Goal: Task Accomplishment & Management: Manage account settings

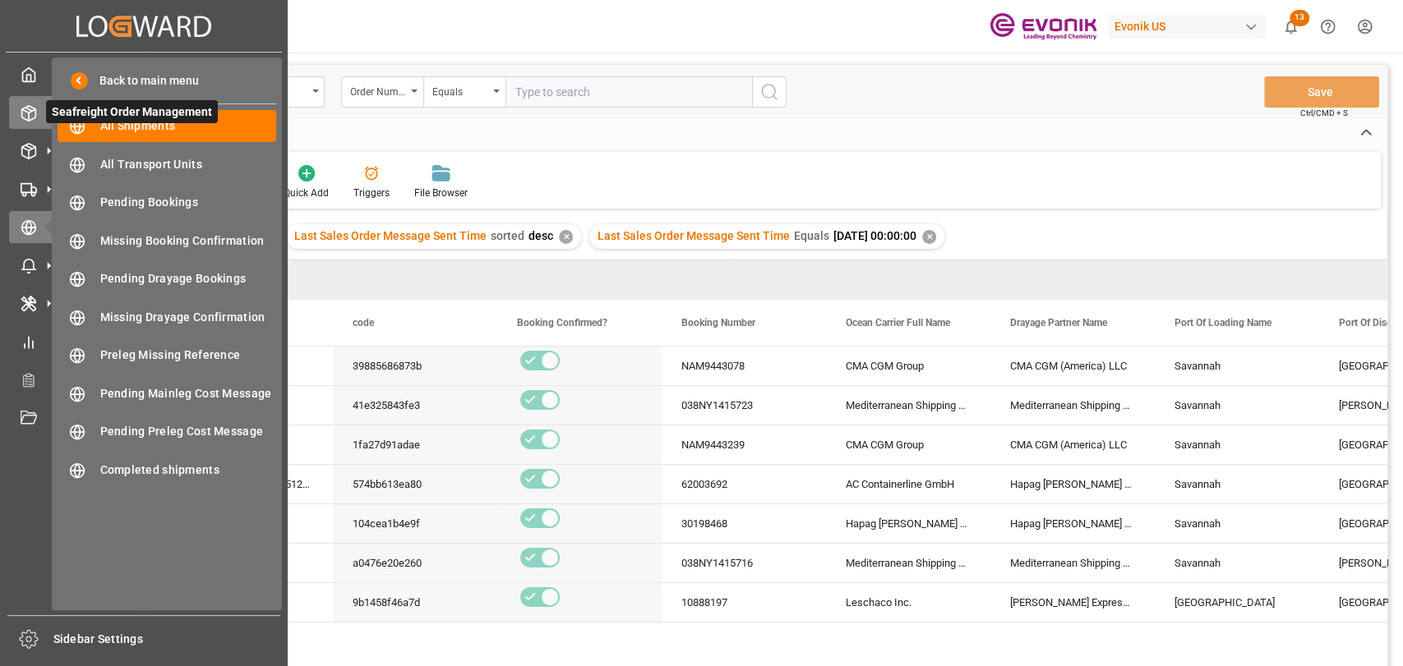
drag, startPoint x: 16, startPoint y: 100, endPoint x: 62, endPoint y: 114, distance: 47.3
click at [16, 101] on div "Seafreight Order Management Seafreight Order Management" at bounding box center [144, 112] width 270 height 32
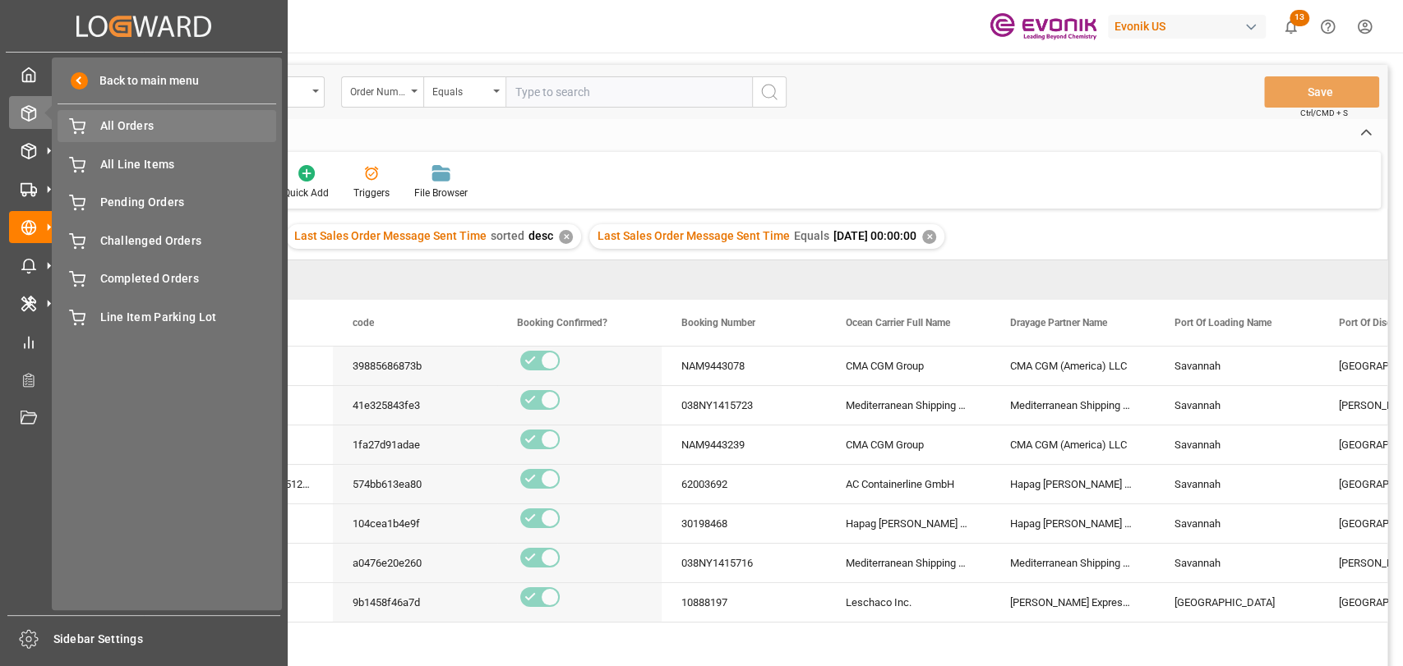
click at [113, 128] on span "All Orders" at bounding box center [188, 126] width 177 height 17
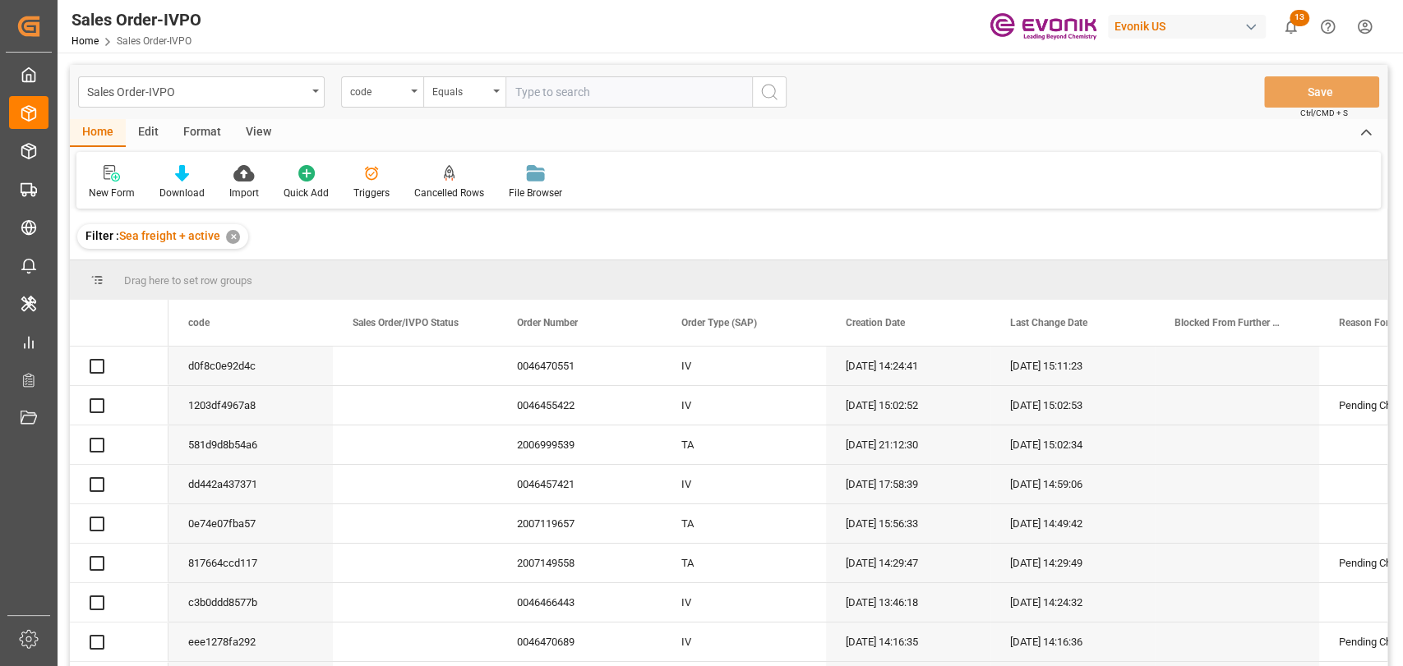
click at [591, 92] on input "text" at bounding box center [628, 91] width 247 height 31
type input "2007086417"
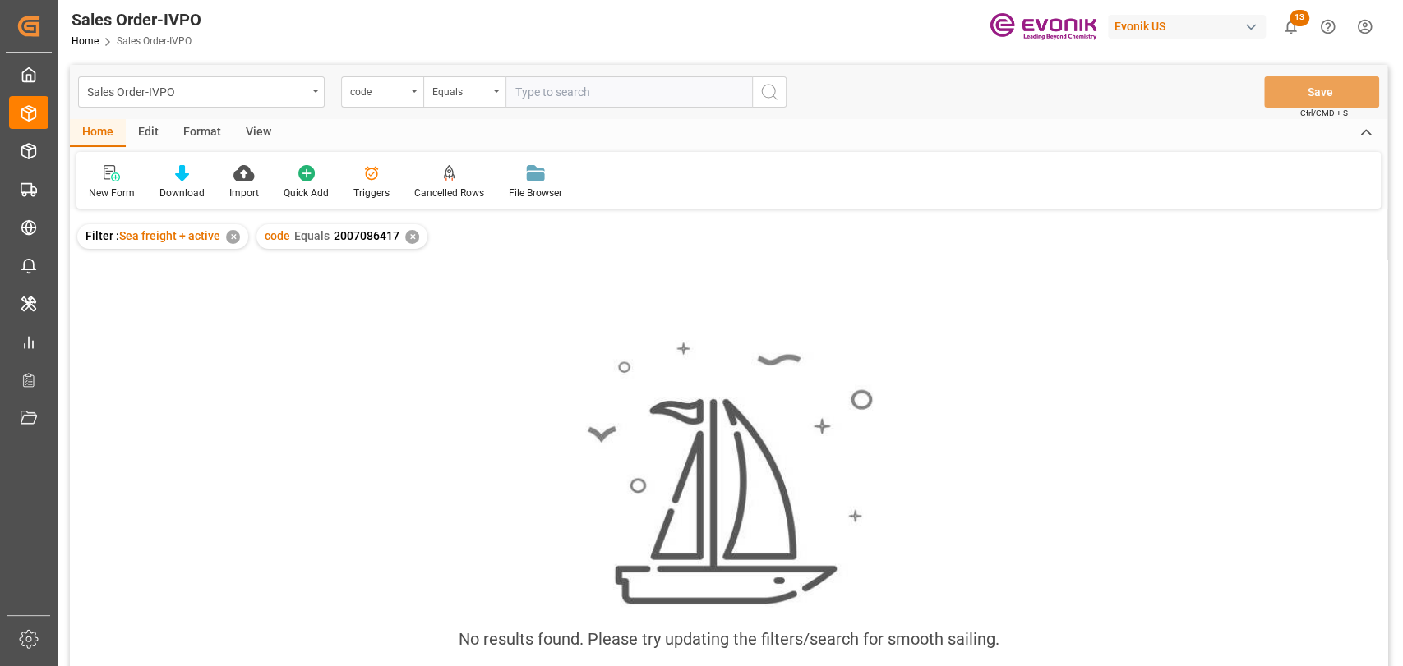
click at [226, 235] on div "✕" at bounding box center [233, 237] width 14 height 14
click at [409, 84] on div "code" at bounding box center [382, 91] width 82 height 31
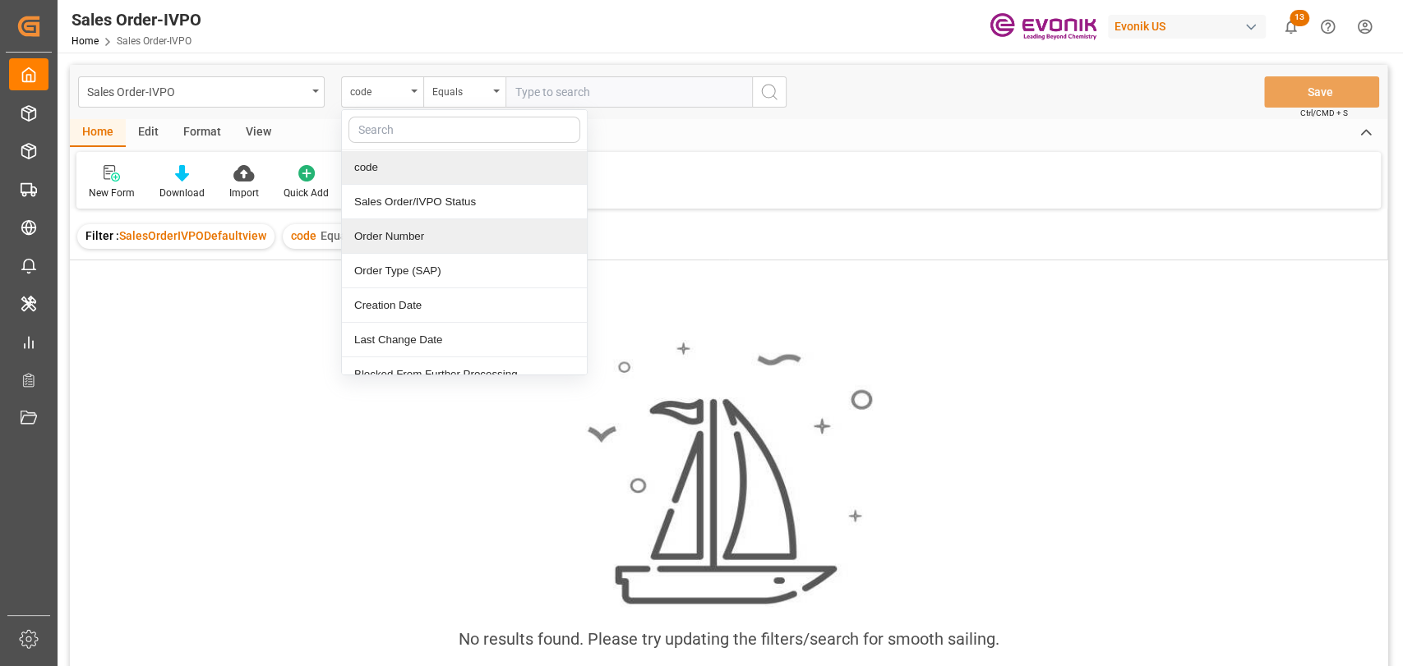
click at [382, 242] on div "Order Number" at bounding box center [464, 236] width 245 height 35
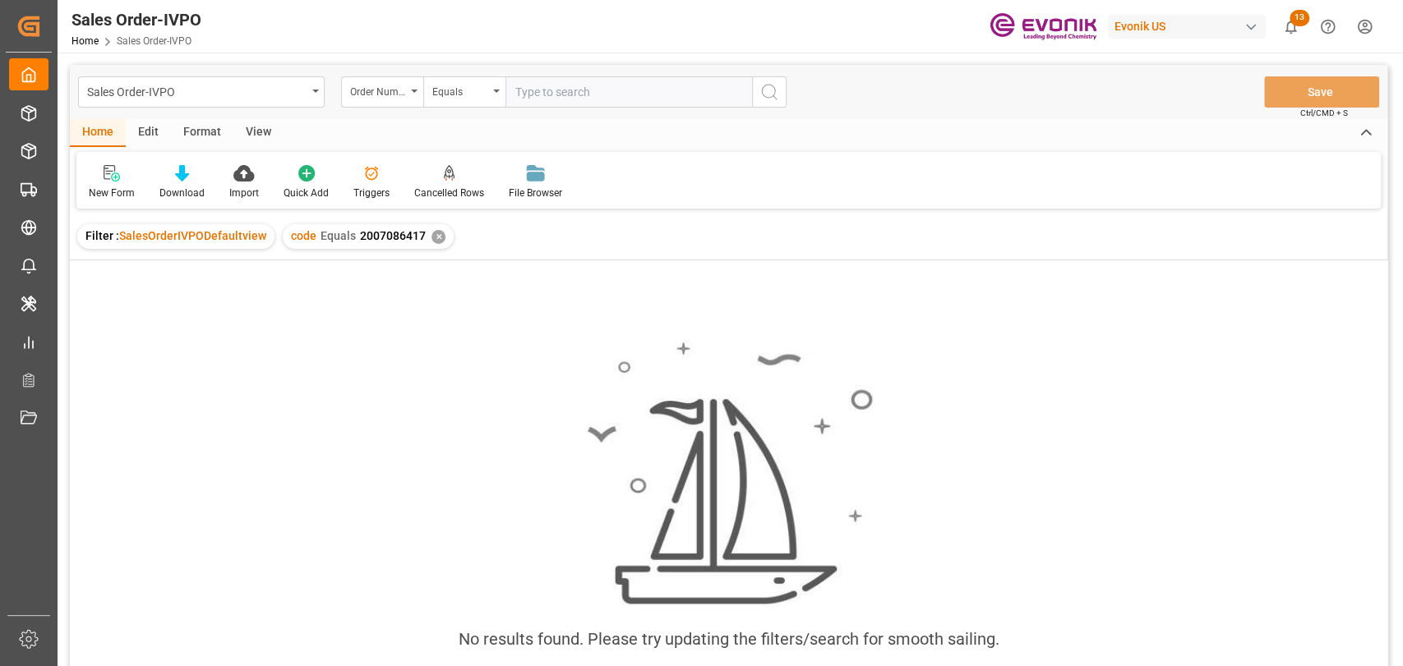
click at [574, 93] on input "text" at bounding box center [628, 91] width 247 height 31
type input "2007086417"
click at [439, 232] on div "✕" at bounding box center [438, 237] width 14 height 14
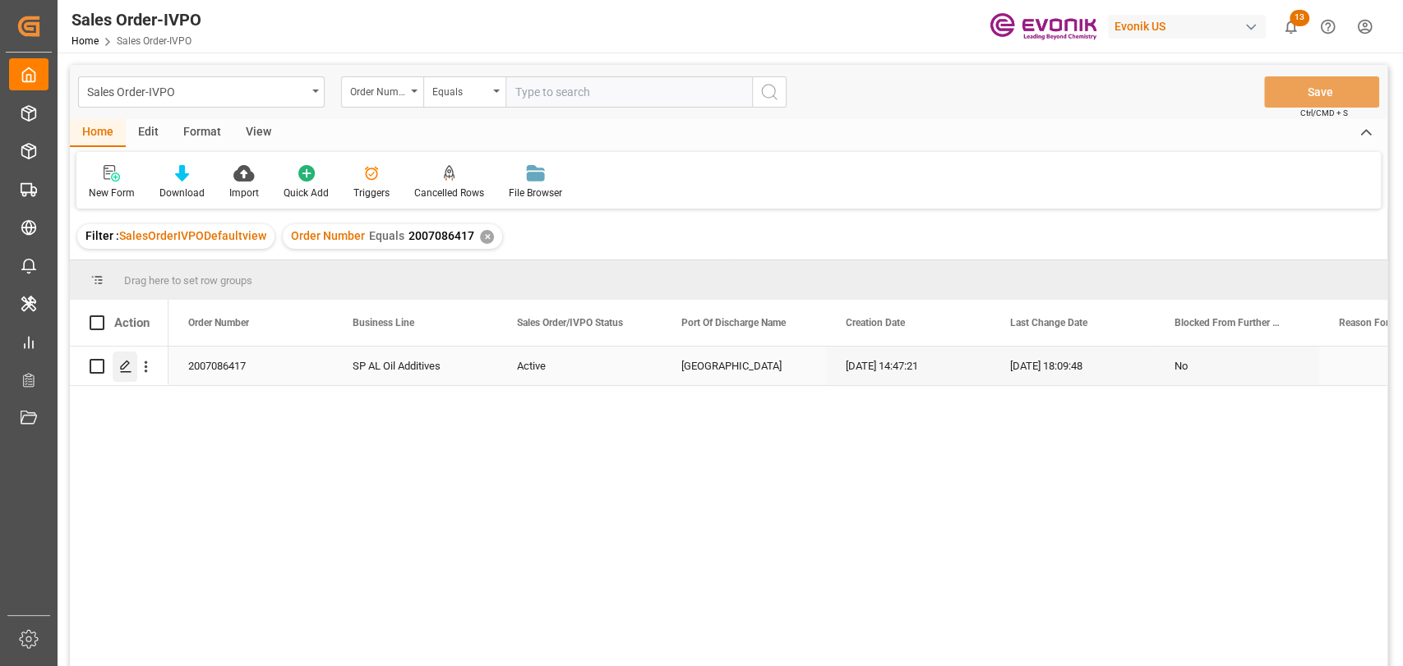
click at [126, 370] on icon "Press SPACE to select this row." at bounding box center [125, 366] width 13 height 13
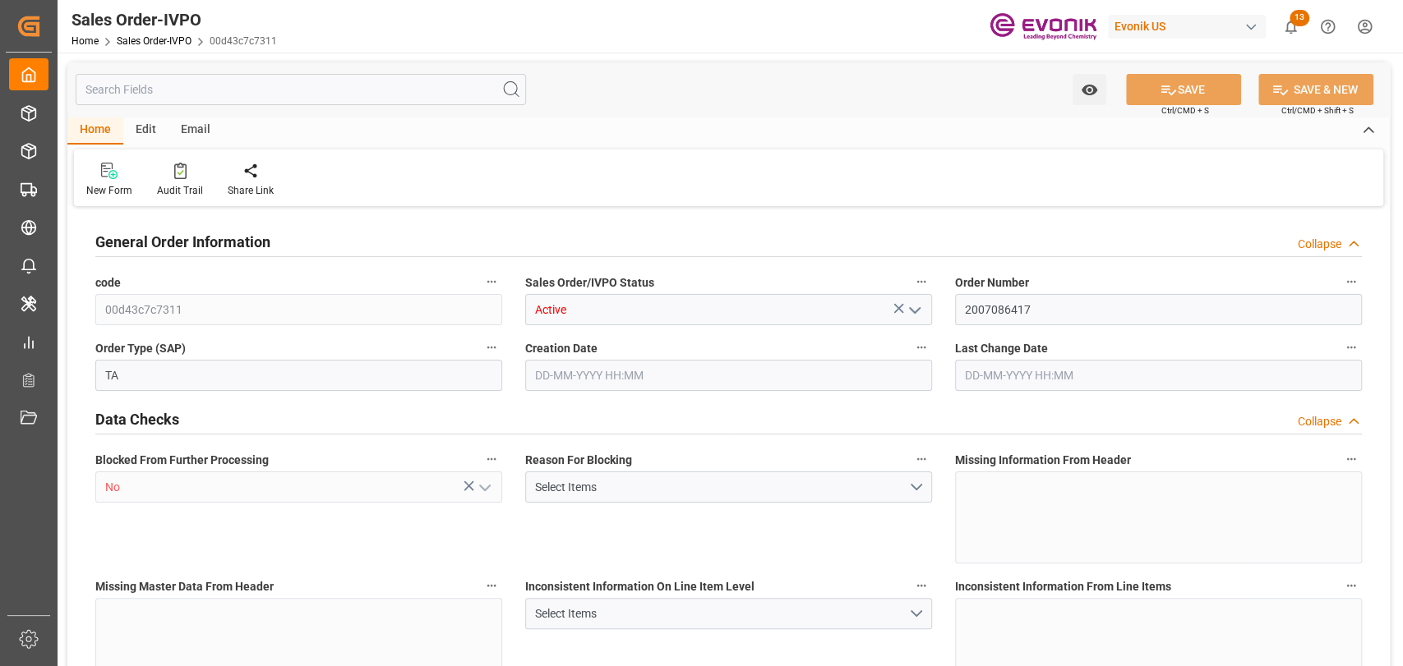
type input "JPYOK"
type input "0"
type input "1"
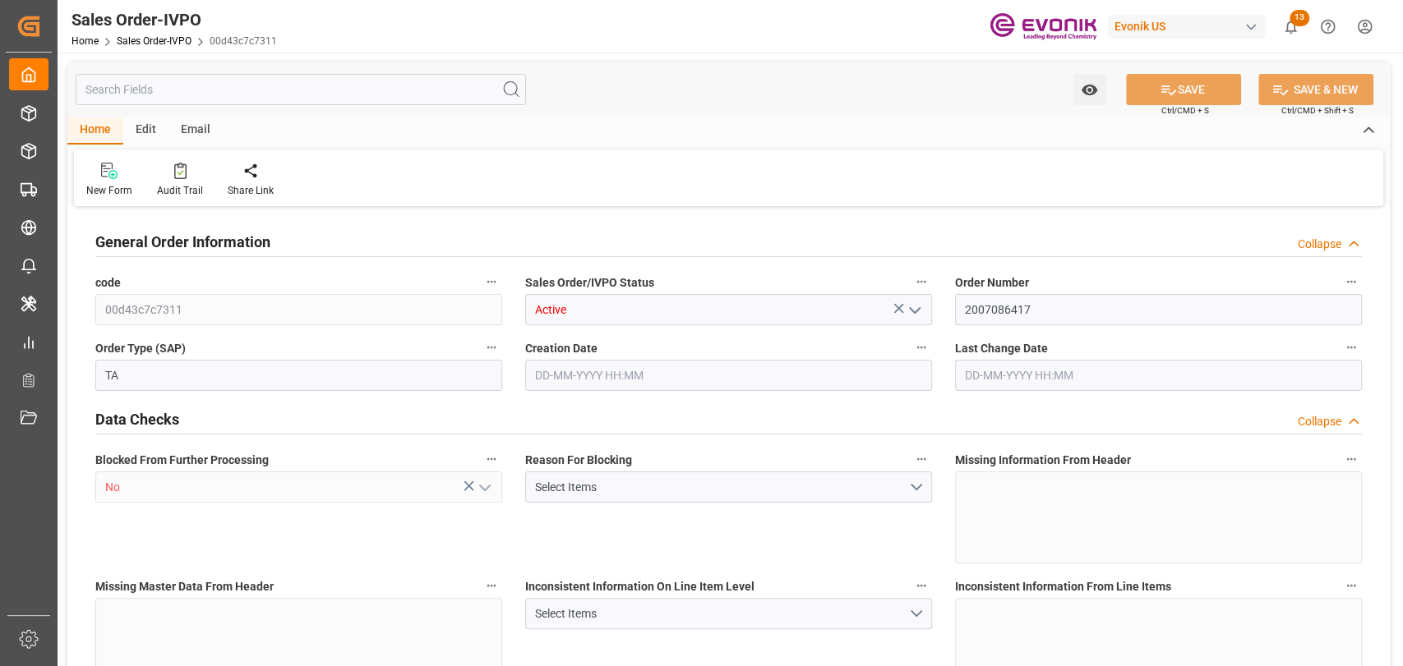
type input "16200"
type input "26.4204"
type input "17000"
type input "30"
type input "[DATE] 14:47"
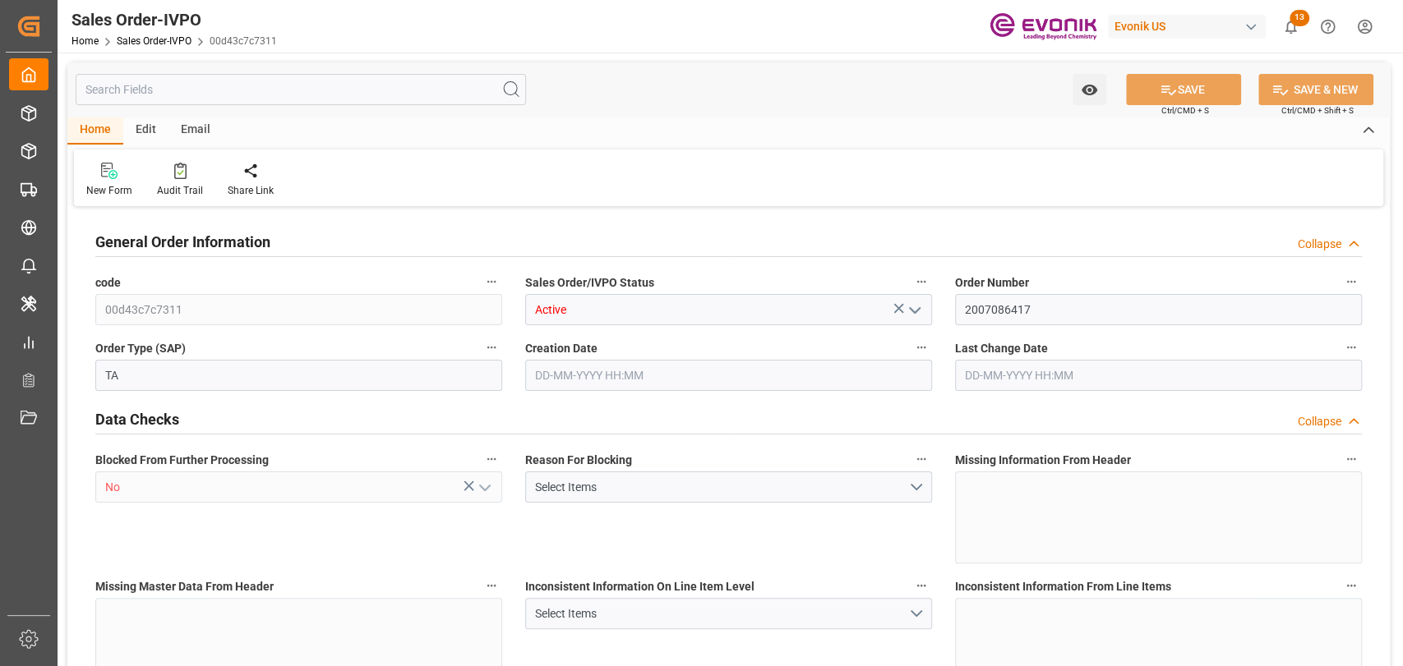
type input "[DATE] 18:09"
